Goal: Book appointment/travel/reservation

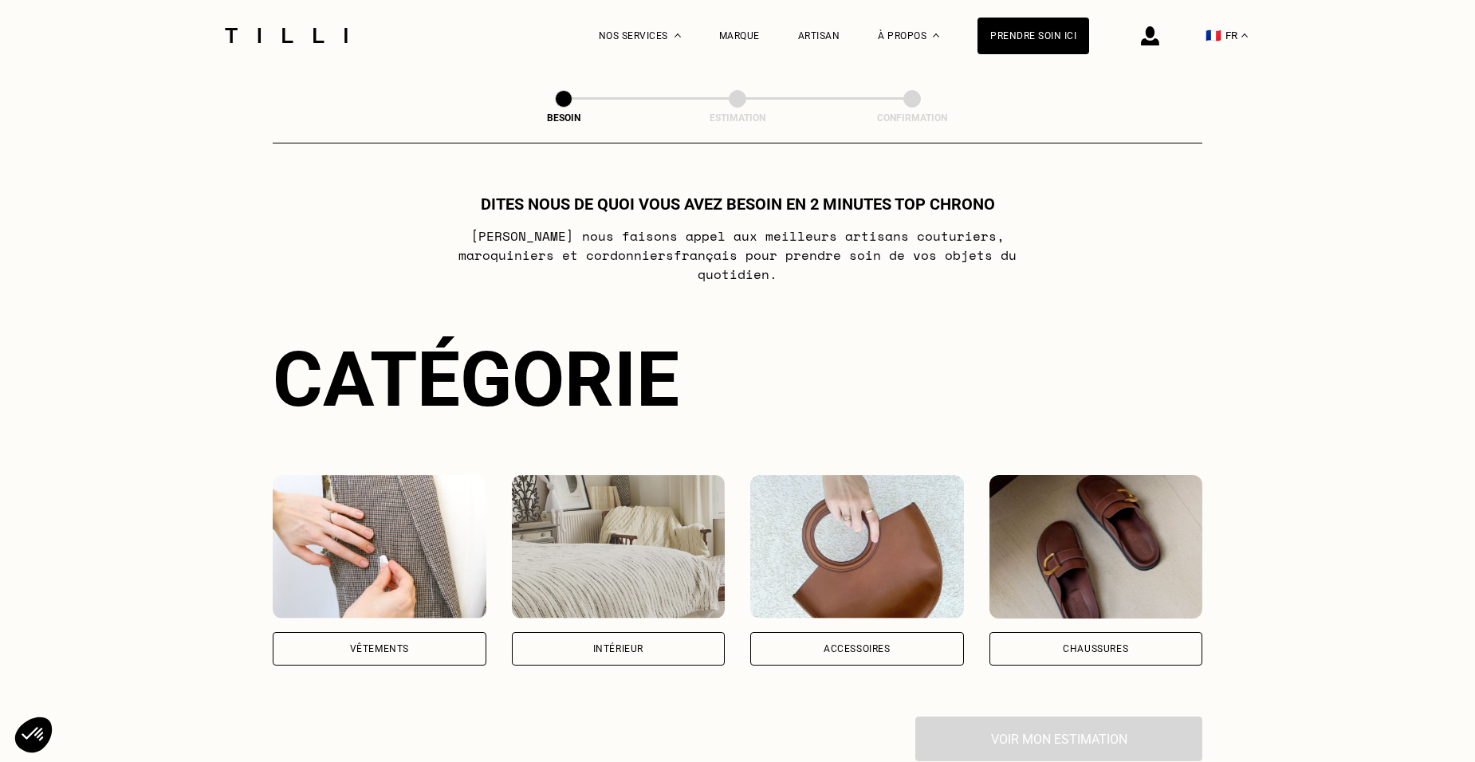
click at [429, 637] on div "Vêtements" at bounding box center [380, 648] width 214 height 33
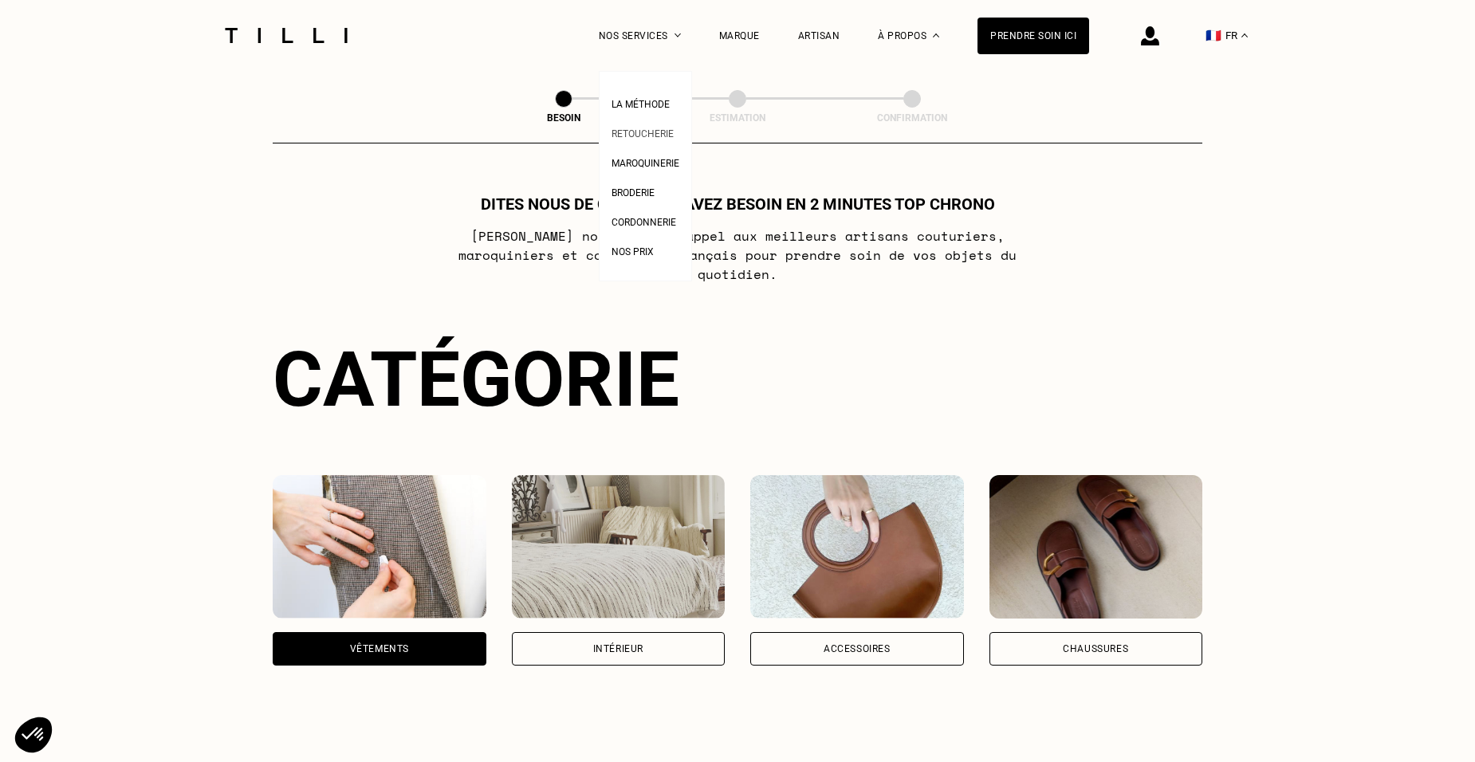
click at [653, 130] on span "Retoucherie" at bounding box center [642, 133] width 62 height 11
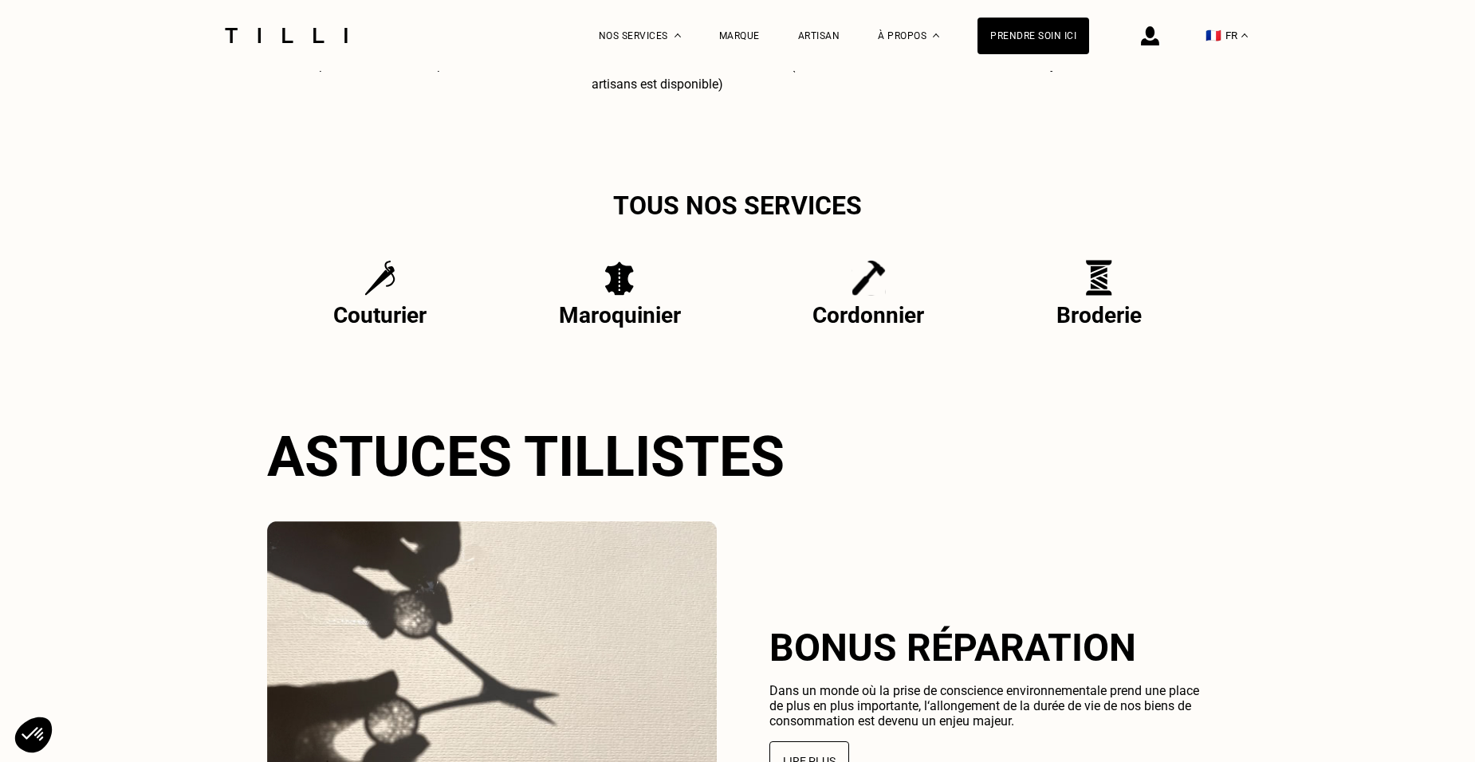
scroll to position [3587, 0]
